Goal: Register for event/course

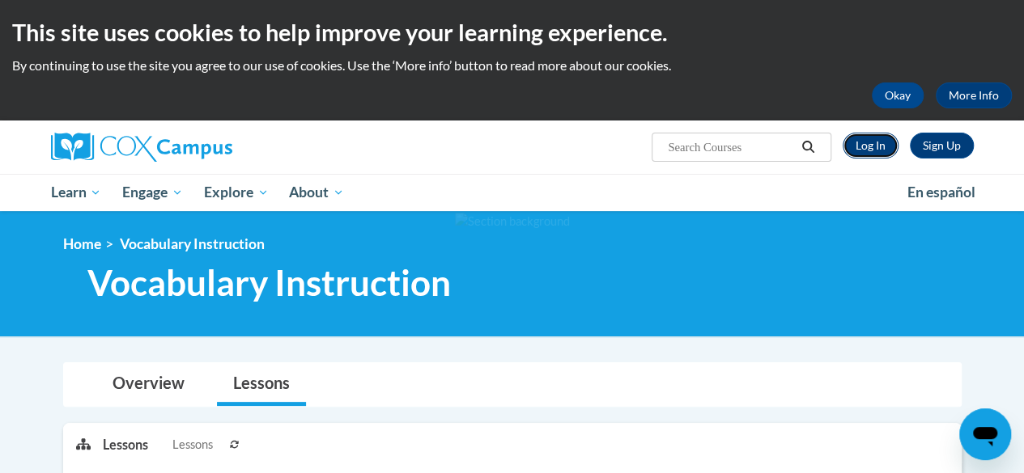
drag, startPoint x: 0, startPoint y: 0, endPoint x: 866, endPoint y: 146, distance: 878.3
click at [866, 146] on link "Log In" at bounding box center [870, 146] width 56 height 26
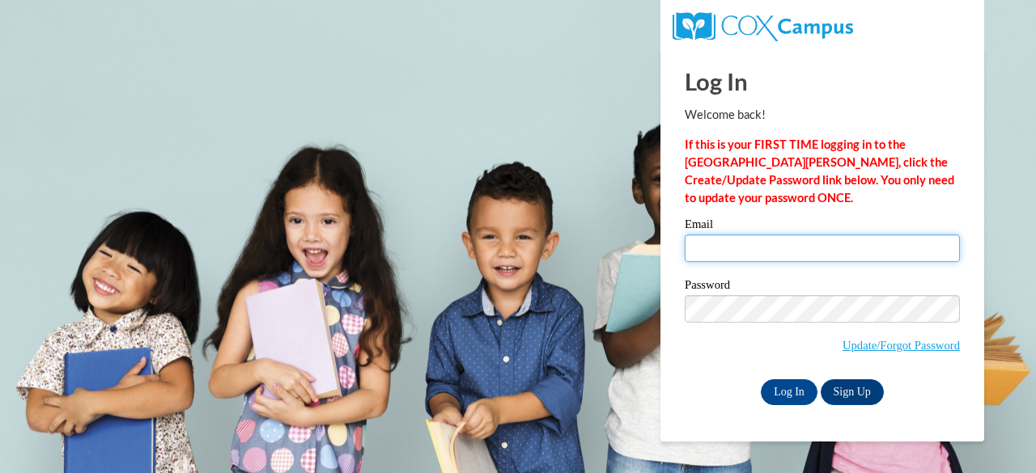
click at [749, 253] on input "Email" at bounding box center [822, 249] width 275 height 28
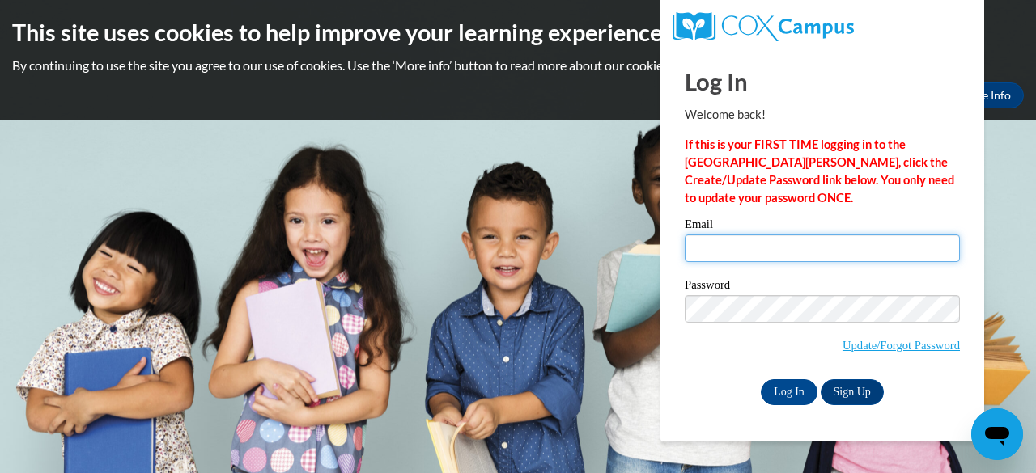
type input "kedavis@camden.k12.ga.us"
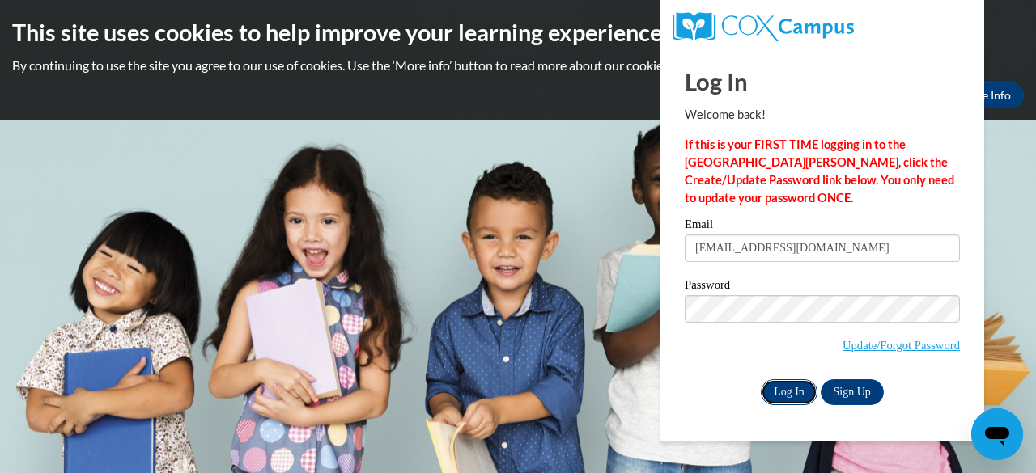
click at [783, 389] on input "Log In" at bounding box center [789, 393] width 57 height 26
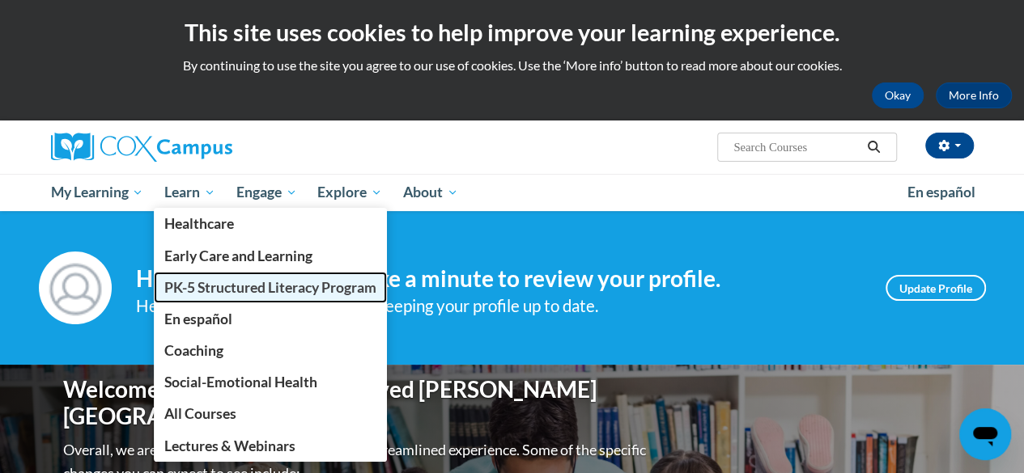
click at [227, 284] on span "PK-5 Structured Literacy Program" at bounding box center [270, 287] width 212 height 17
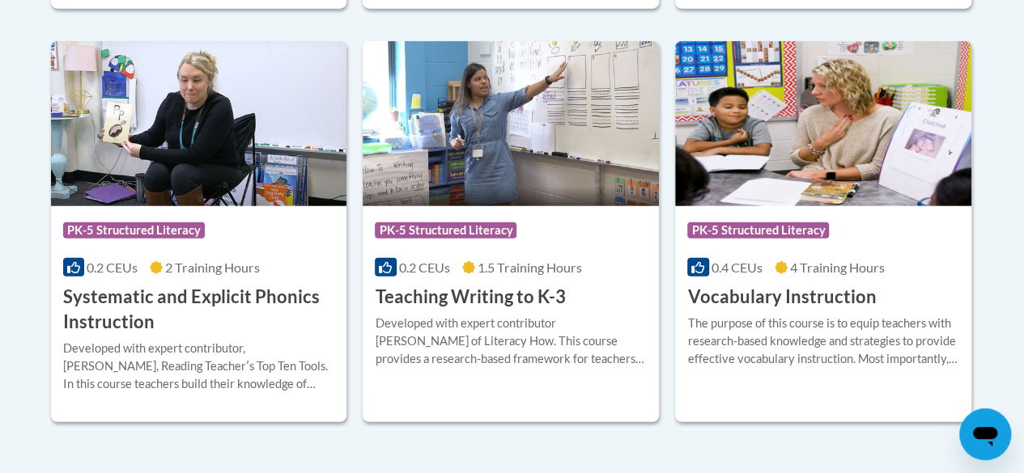
scroll to position [1937, 0]
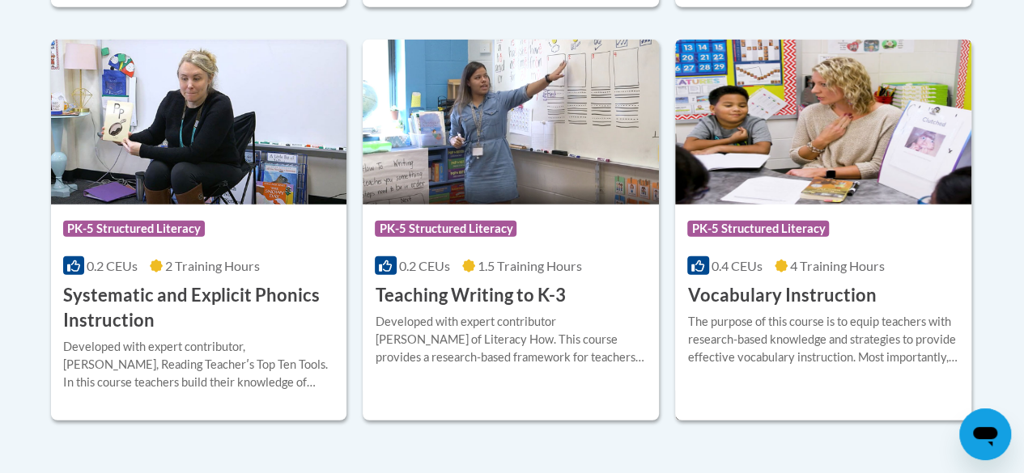
click at [751, 297] on h3 "Vocabulary Instruction" at bounding box center [781, 295] width 189 height 25
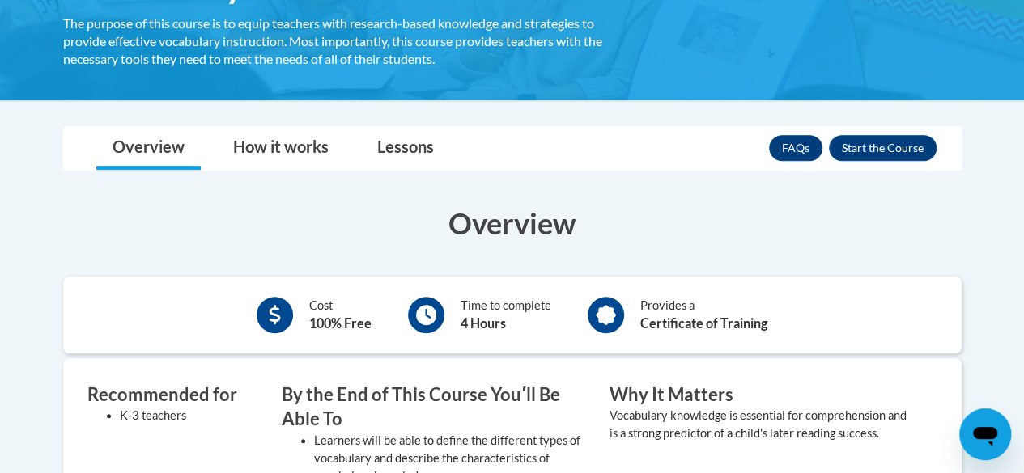
scroll to position [322, 0]
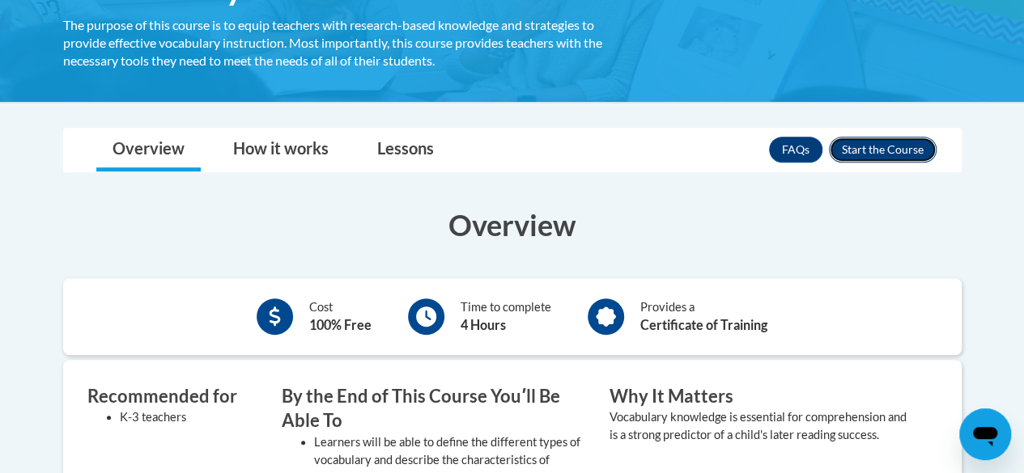
click at [881, 142] on button "Enroll" at bounding box center [883, 150] width 108 height 26
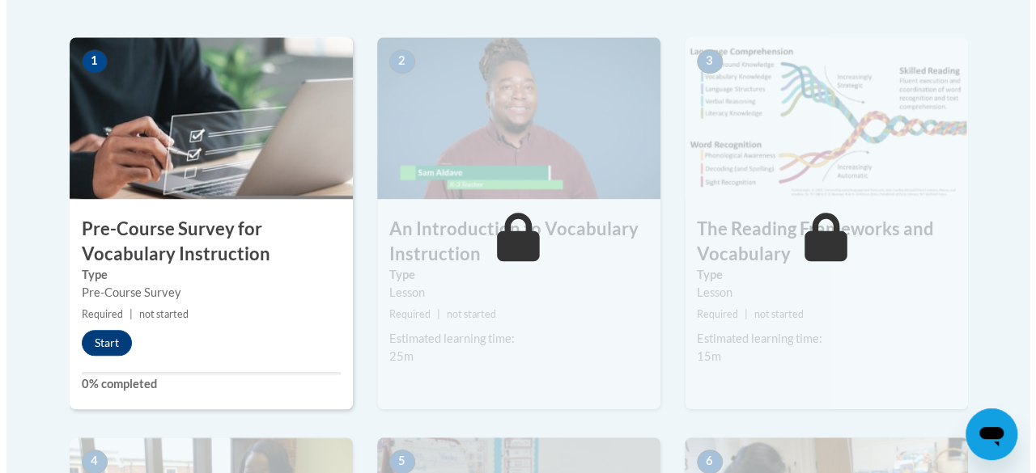
scroll to position [507, 0]
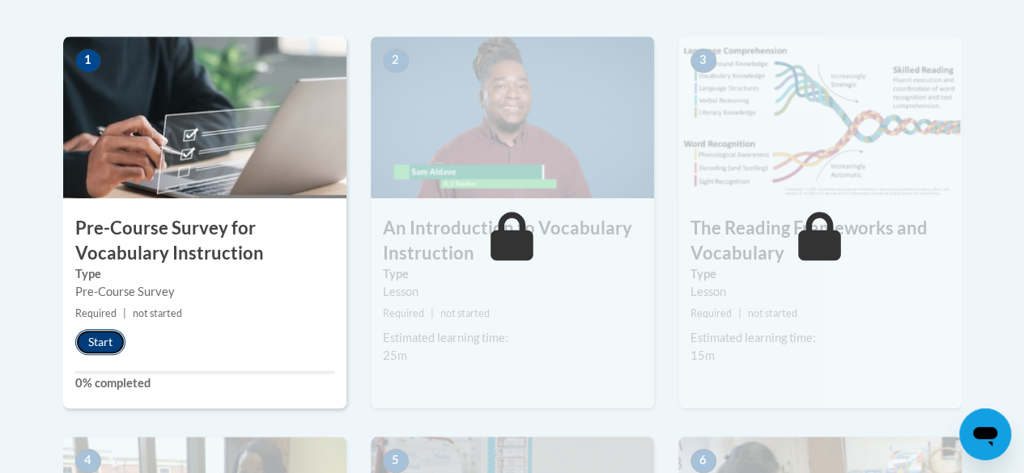
click at [99, 342] on button "Start" at bounding box center [100, 342] width 50 height 26
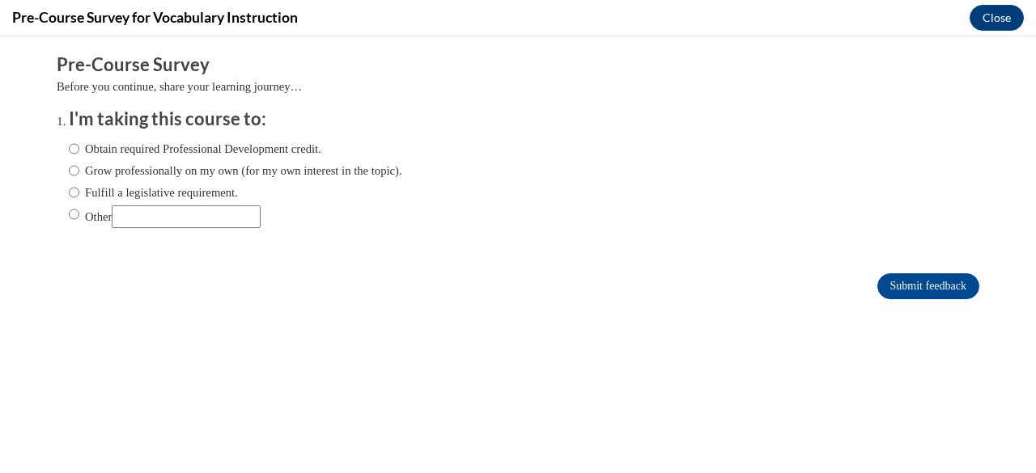
scroll to position [0, 0]
click at [69, 145] on input "Obtain required Professional Development credit." at bounding box center [74, 149] width 11 height 18
radio input "true"
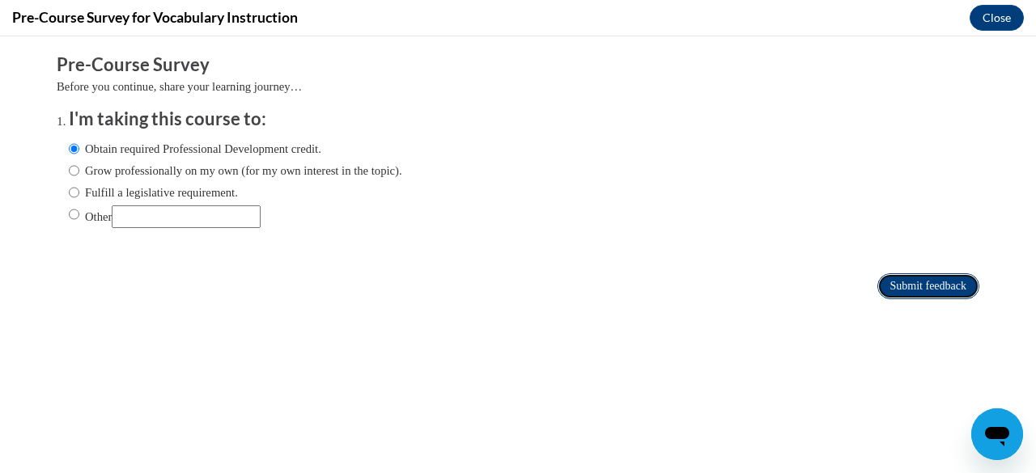
click at [918, 290] on input "Submit feedback" at bounding box center [928, 287] width 102 height 26
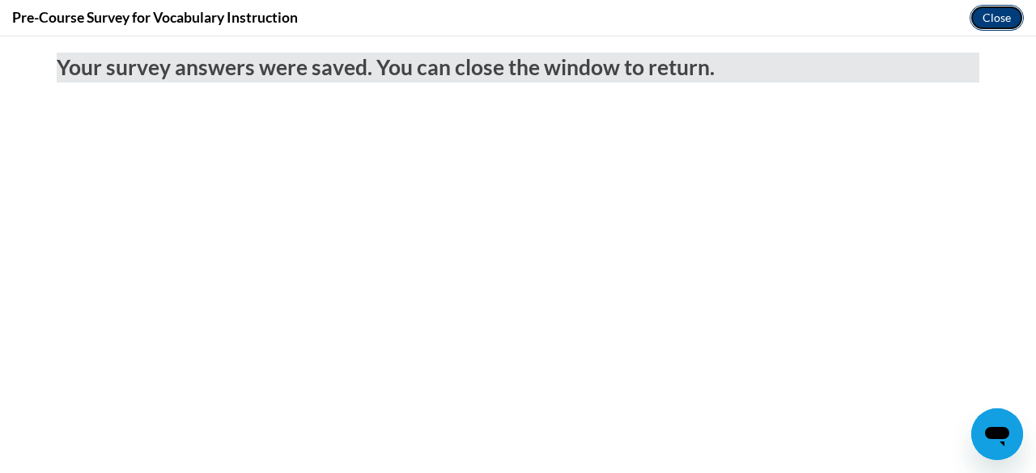
click at [1003, 8] on button "Close" at bounding box center [997, 18] width 54 height 26
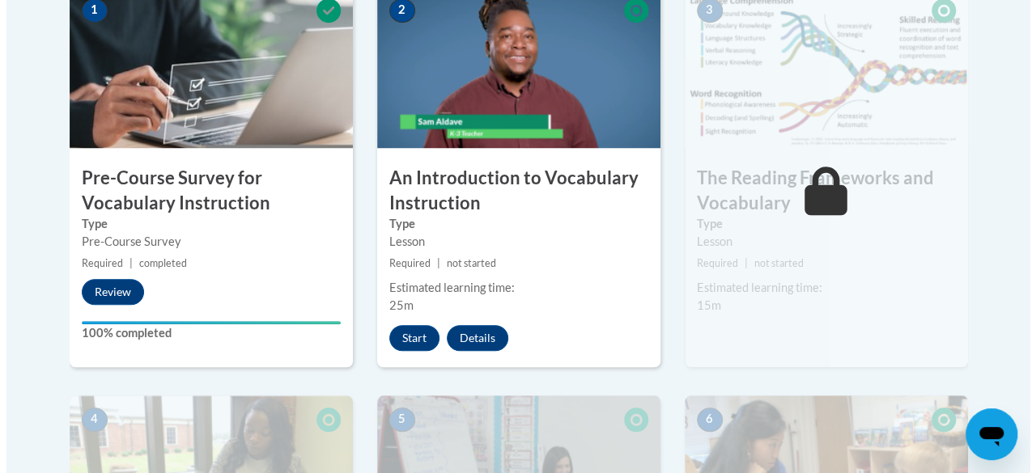
scroll to position [558, 0]
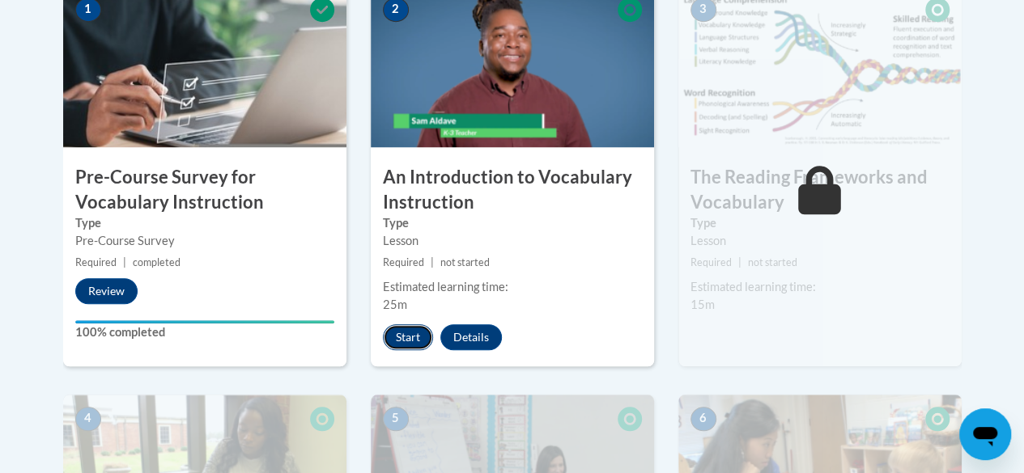
click at [401, 337] on button "Start" at bounding box center [408, 338] width 50 height 26
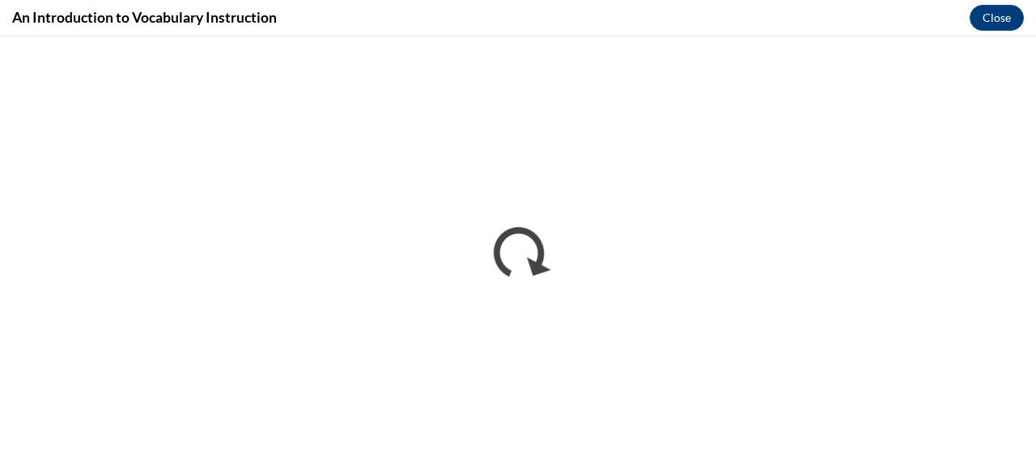
scroll to position [0, 0]
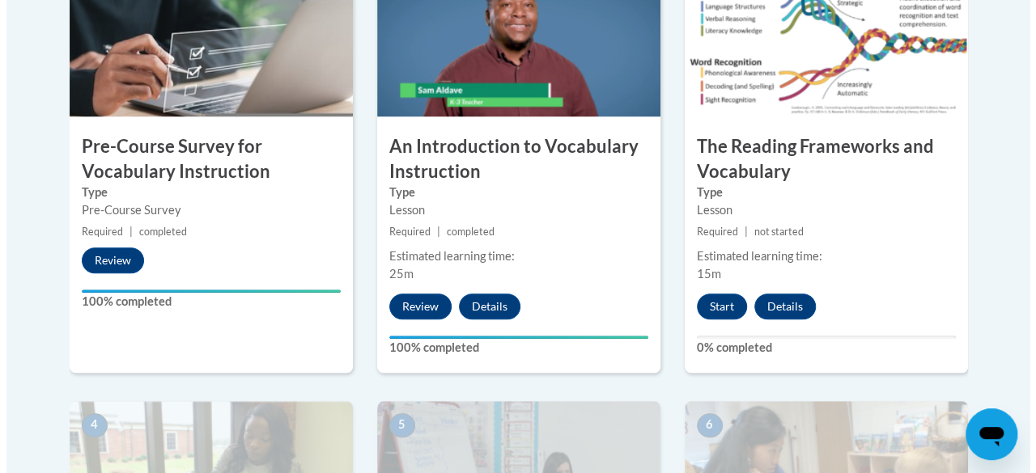
scroll to position [597, 0]
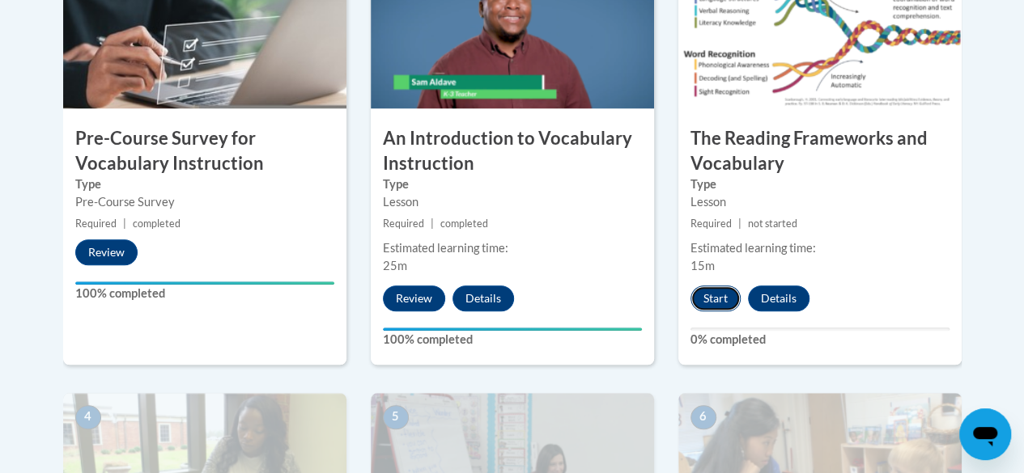
click at [724, 294] on button "Start" at bounding box center [715, 299] width 50 height 26
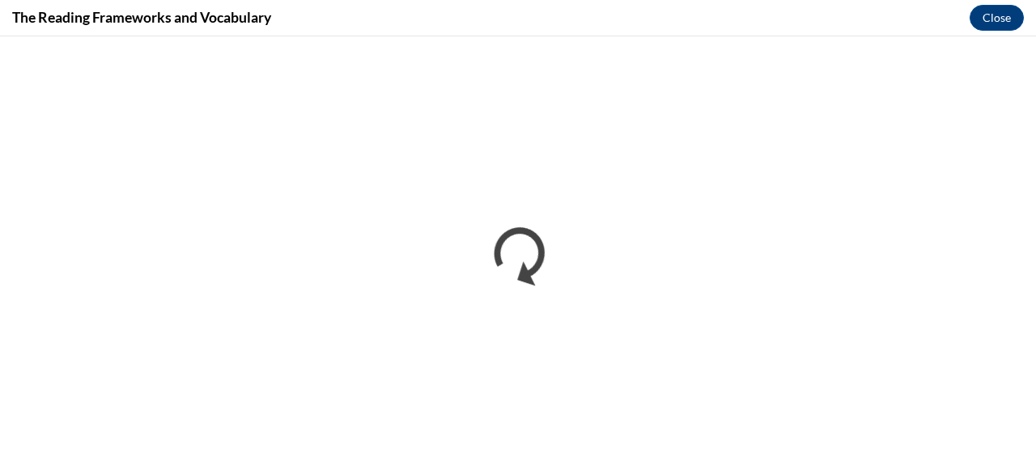
scroll to position [0, 0]
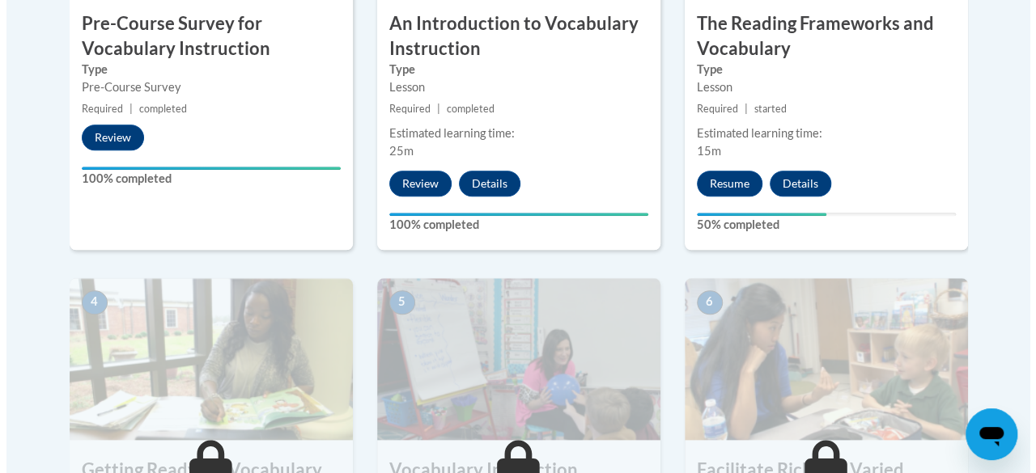
scroll to position [706, 0]
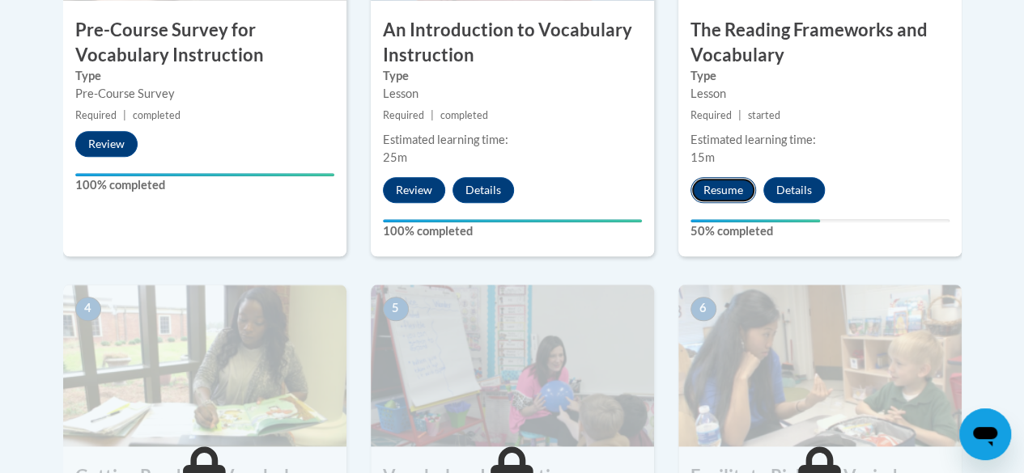
click at [710, 180] on button "Resume" at bounding box center [723, 190] width 66 height 26
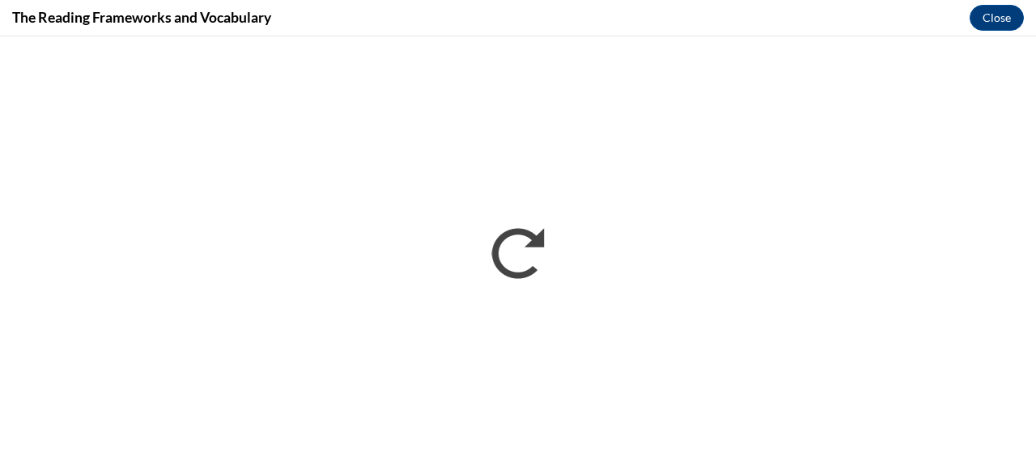
scroll to position [0, 0]
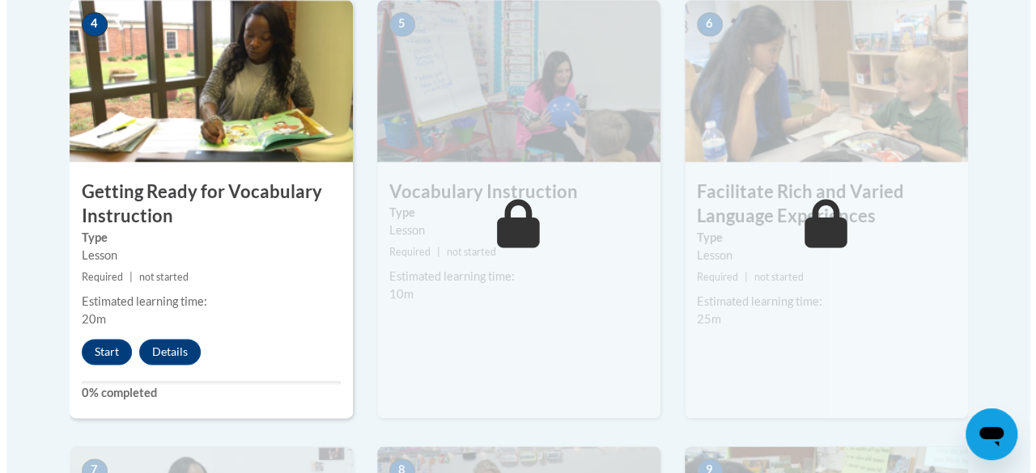
scroll to position [991, 0]
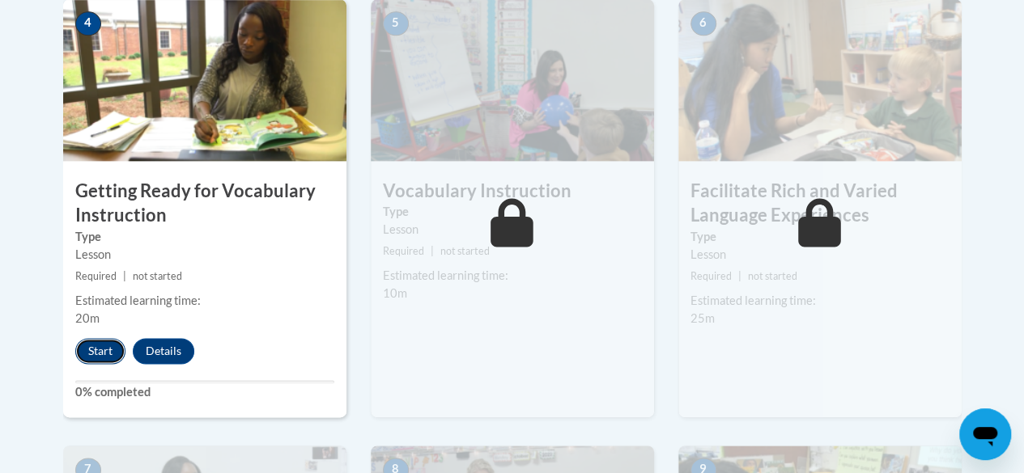
click at [111, 349] on button "Start" at bounding box center [100, 351] width 50 height 26
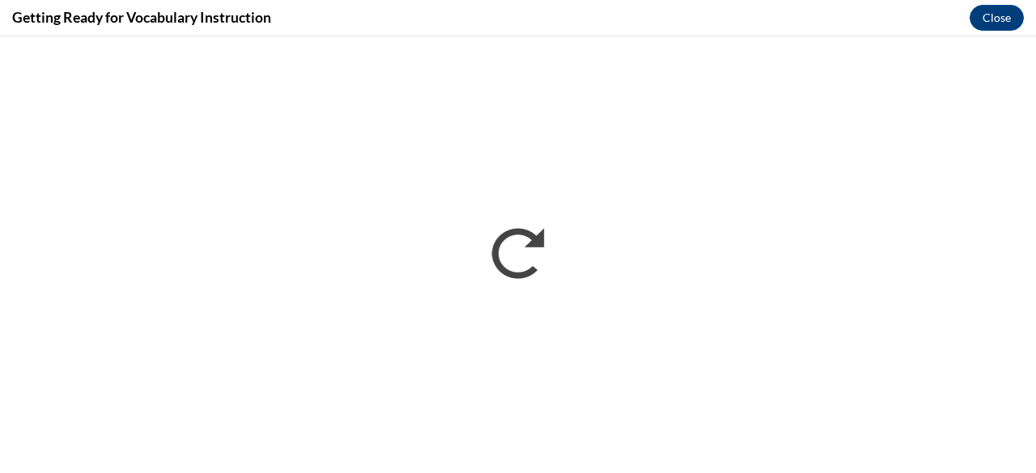
scroll to position [0, 0]
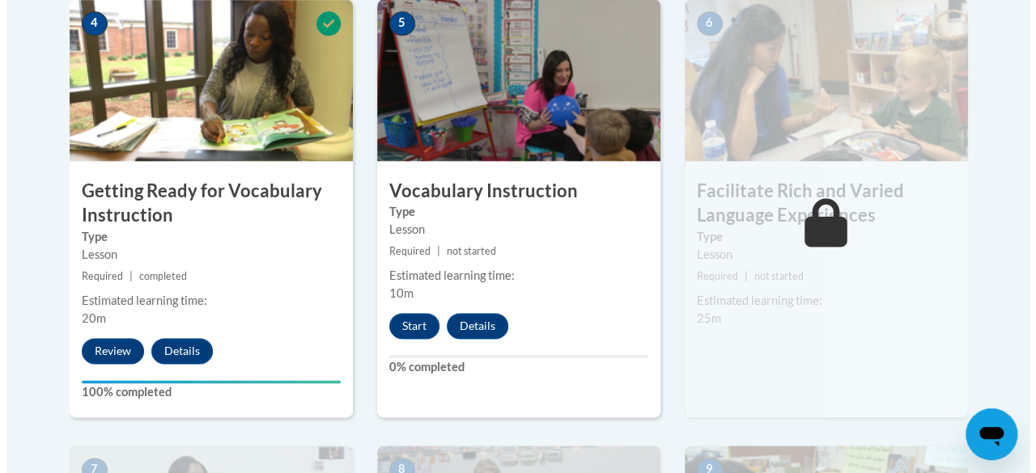
scroll to position [992, 0]
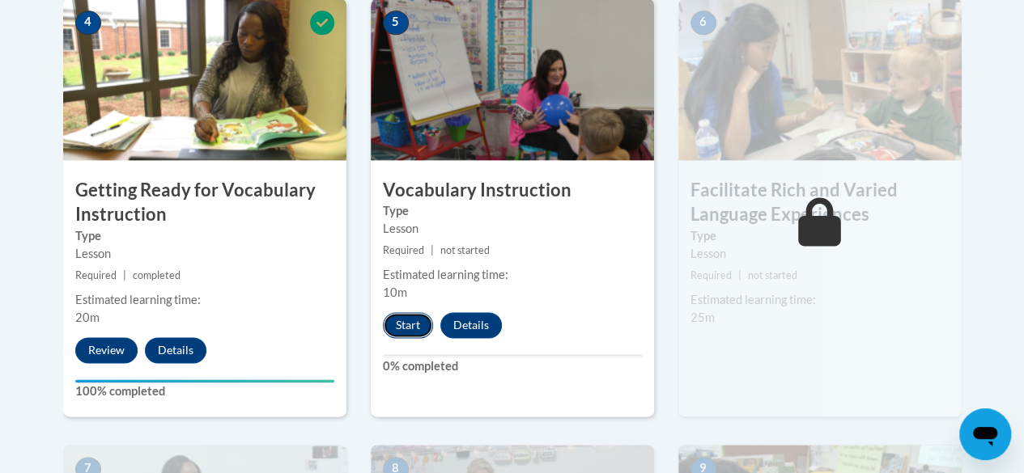
click at [407, 331] on button "Start" at bounding box center [408, 325] width 50 height 26
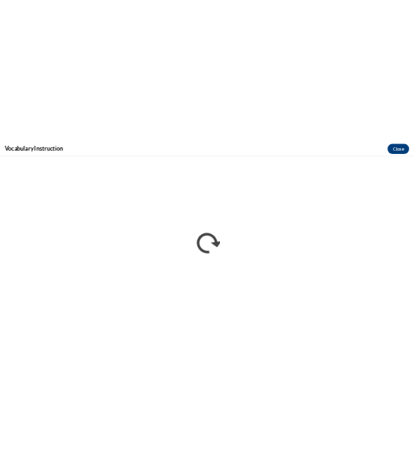
scroll to position [0, 0]
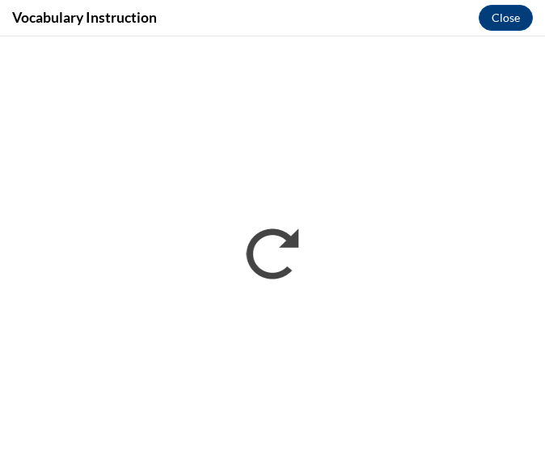
click at [408, 17] on div "Vocabulary Instruction Close" at bounding box center [272, 18] width 545 height 36
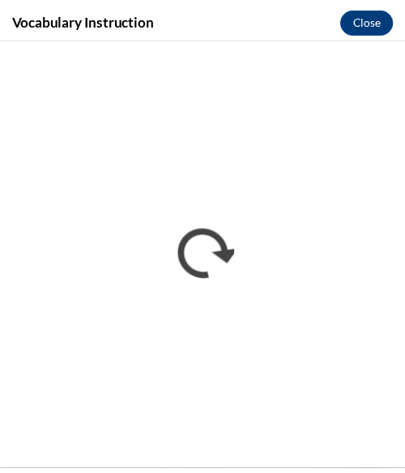
scroll to position [1016, 0]
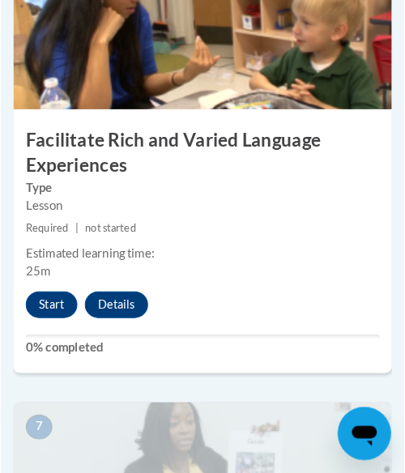
scroll to position [2732, 0]
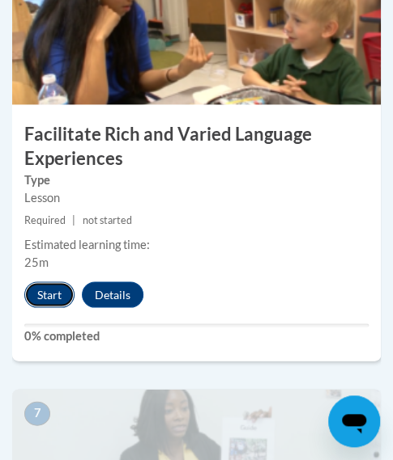
click at [29, 294] on button "Start" at bounding box center [49, 295] width 50 height 26
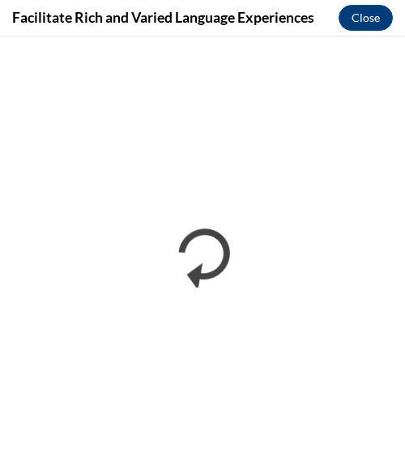
scroll to position [0, 0]
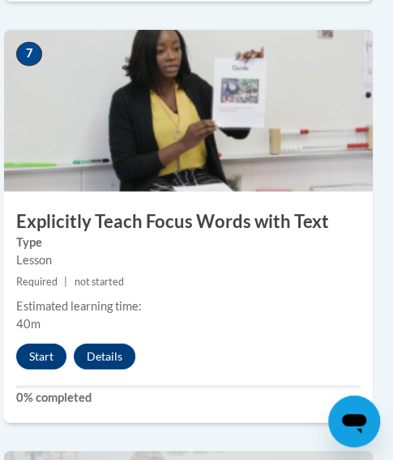
scroll to position [3089, 8]
